Goal: Information Seeking & Learning: Check status

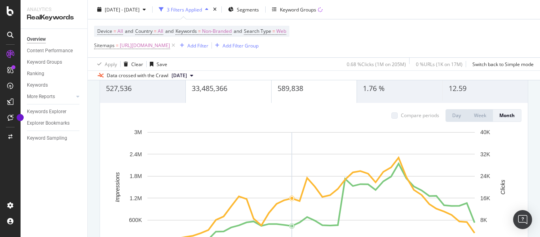
scroll to position [40, 0]
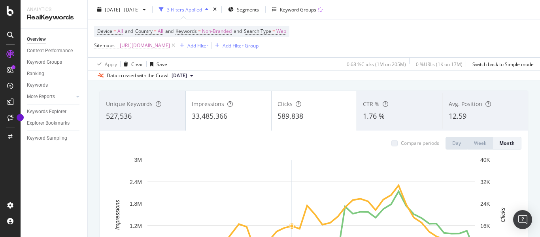
click at [187, 75] on span "[DATE]" at bounding box center [179, 75] width 15 height 7
click at [193, 119] on div "[DATE]" at bounding box center [181, 116] width 23 height 7
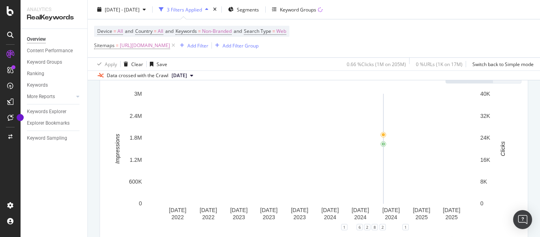
scroll to position [79, 0]
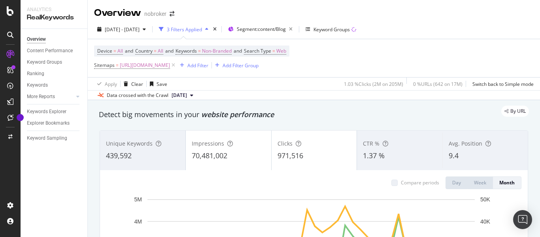
click at [193, 93] on icon at bounding box center [191, 95] width 3 height 5
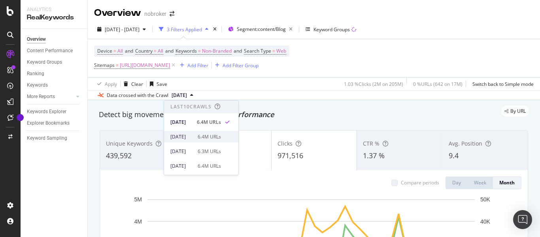
click at [192, 134] on div "[DATE]" at bounding box center [181, 136] width 23 height 7
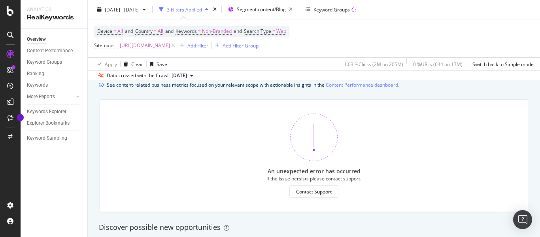
scroll to position [553, 0]
